Goal: Navigation & Orientation: Go to known website

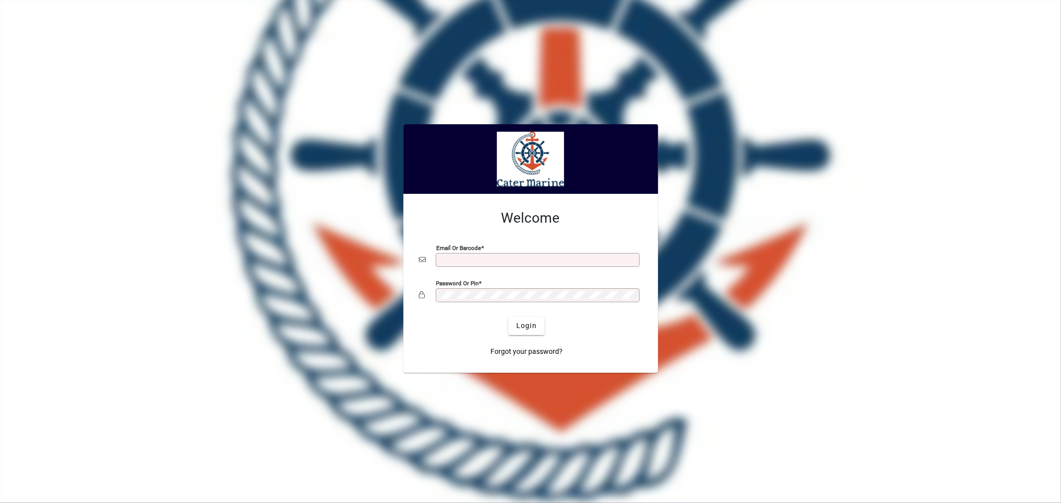
click at [464, 261] on input "Email or Barcode" at bounding box center [538, 260] width 201 height 8
type input "**********"
click at [508, 317] on button "Login" at bounding box center [526, 326] width 36 height 18
